Goal: Task Accomplishment & Management: Complete application form

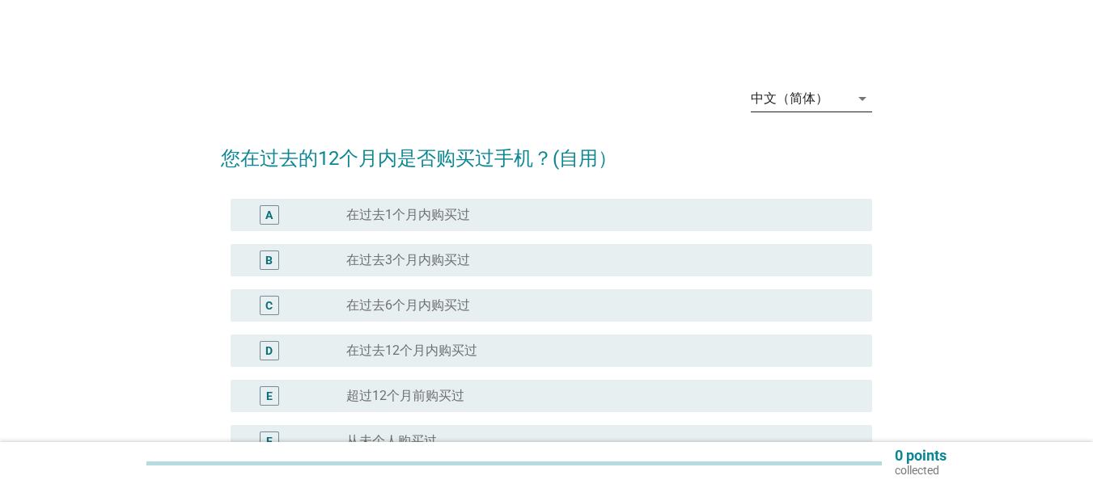
click at [841, 86] on div "中文（简体）" at bounding box center [799, 99] width 99 height 26
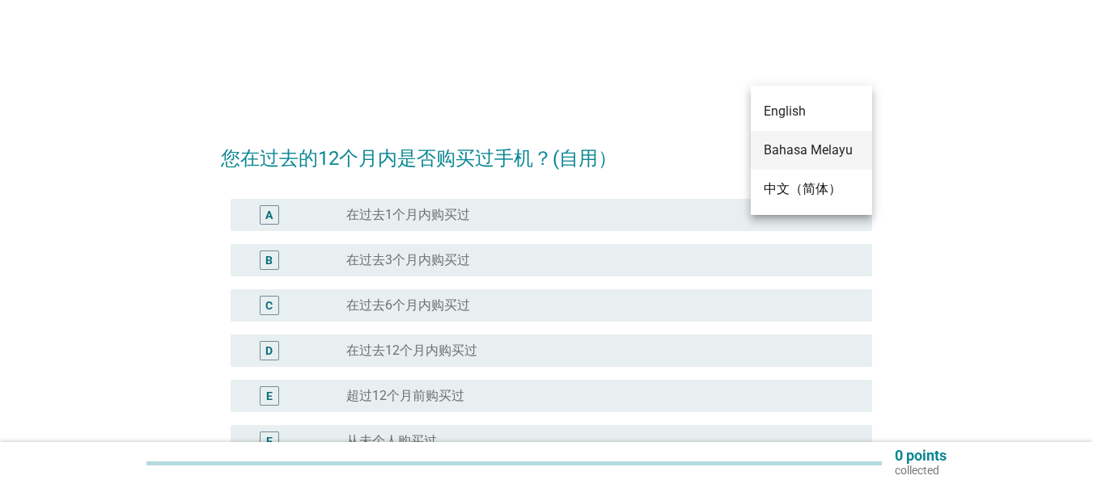
click at [797, 145] on div "Bahasa Melayu" at bounding box center [810, 150] width 95 height 19
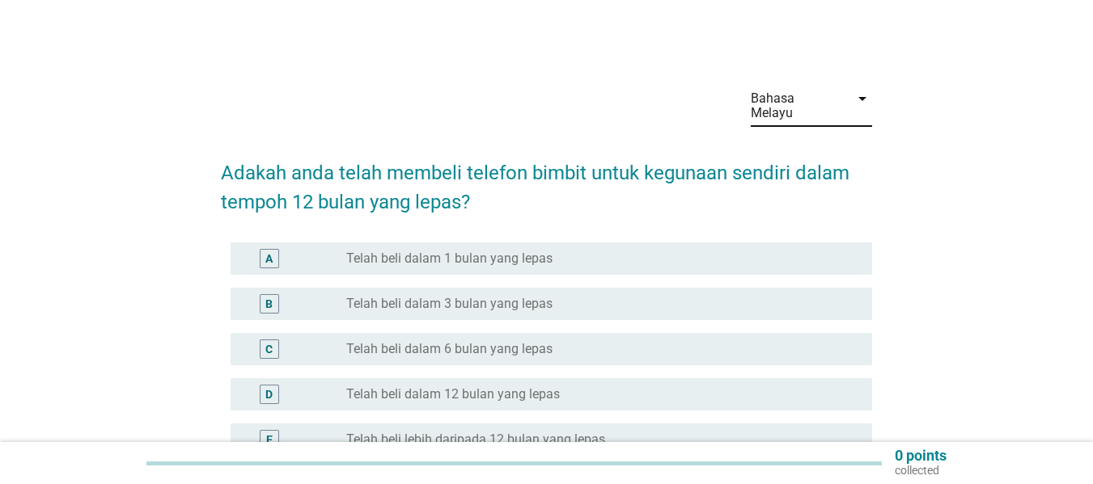
scroll to position [81, 0]
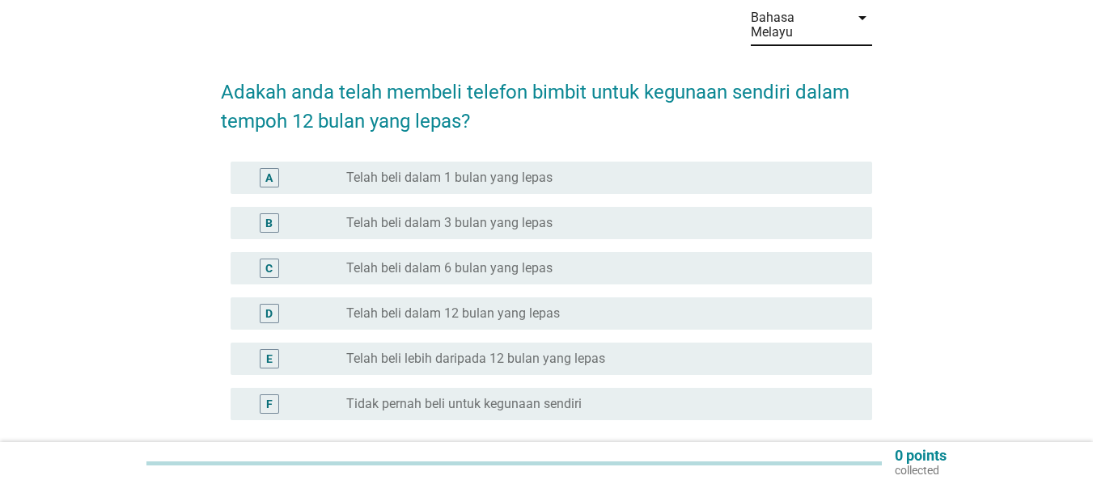
click at [414, 351] on label "Telah beli lebih daripada 12 bulan yang lepas" at bounding box center [475, 359] width 259 height 16
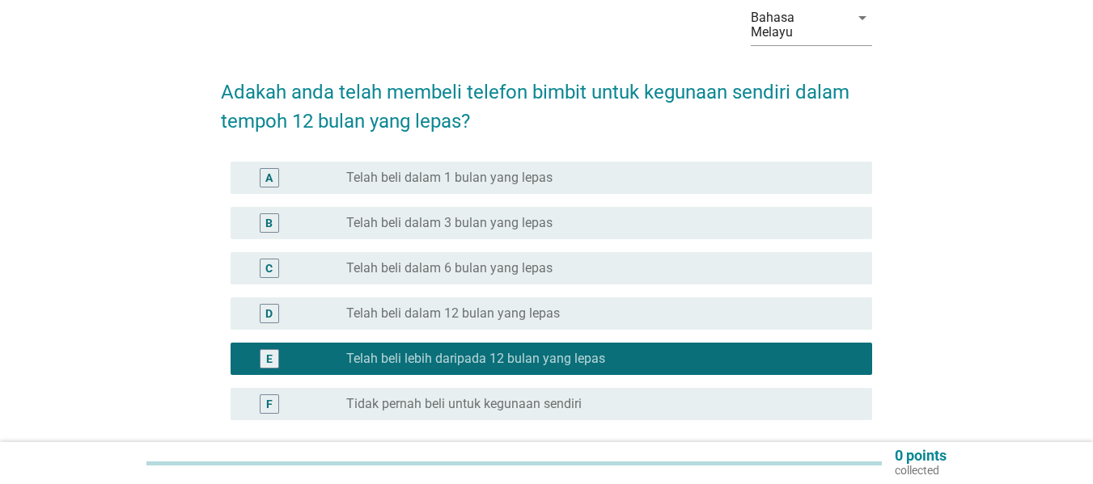
scroll to position [214, 0]
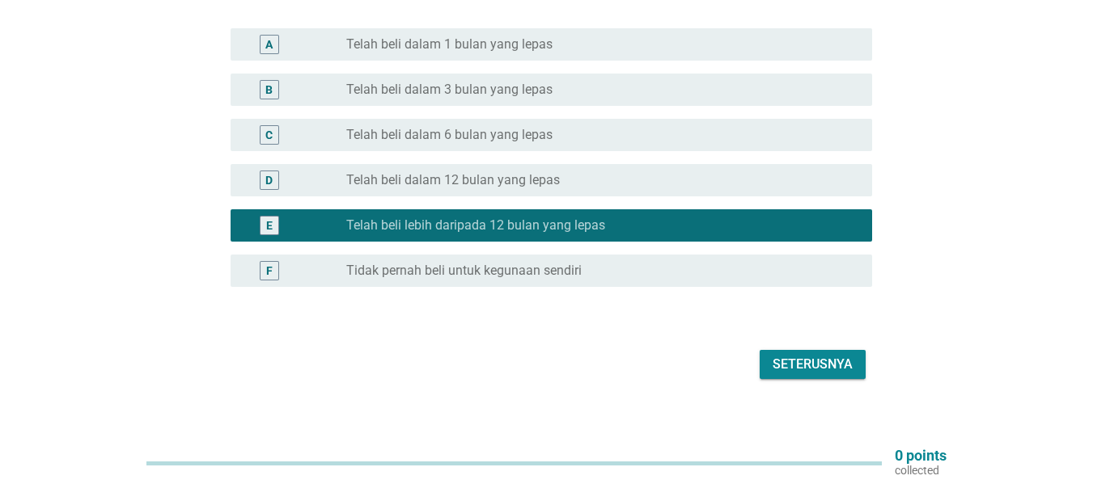
click at [816, 355] on div "Seterusnya" at bounding box center [812, 364] width 80 height 19
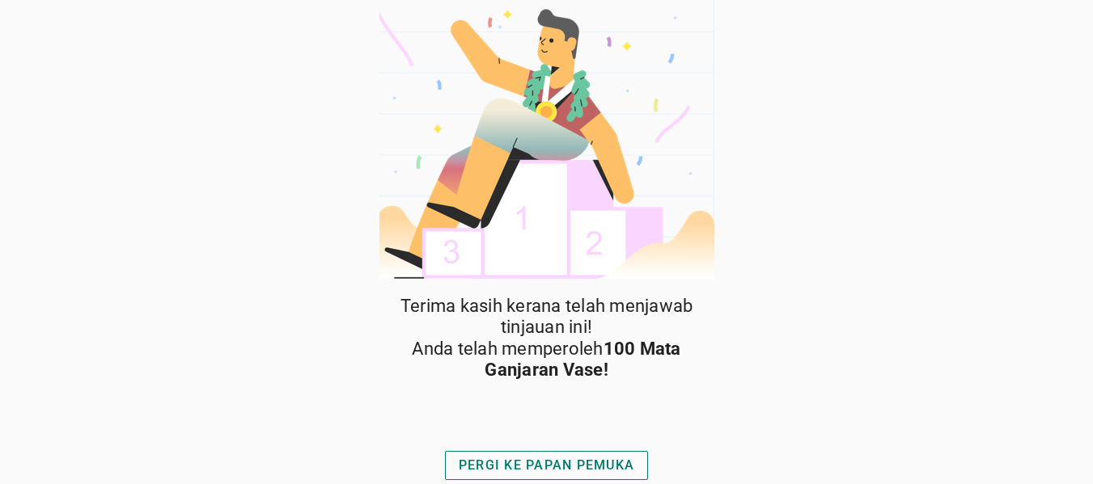
scroll to position [5, 0]
click at [587, 463] on div "PERGI KE PAPAN PEMUKA" at bounding box center [546, 464] width 175 height 19
